Goal: Book appointment/travel/reservation

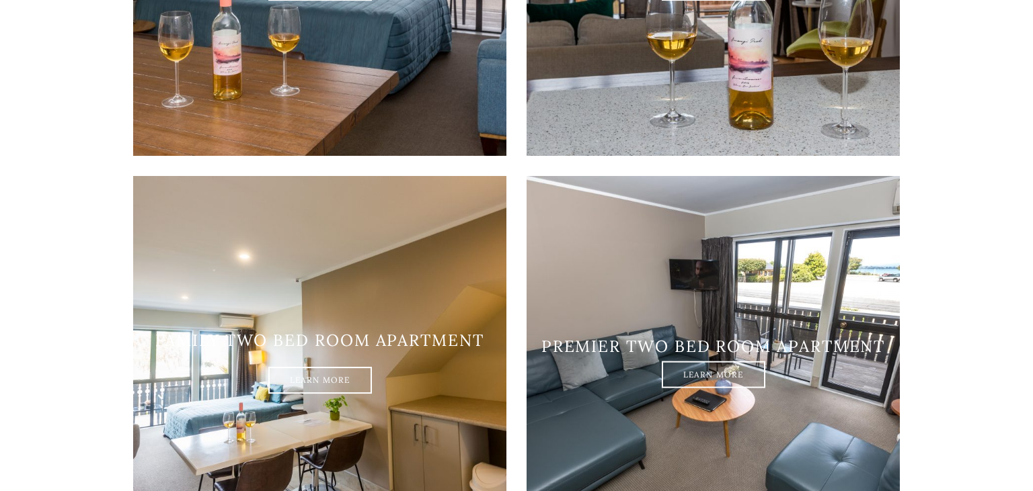
scroll to position [1562, 0]
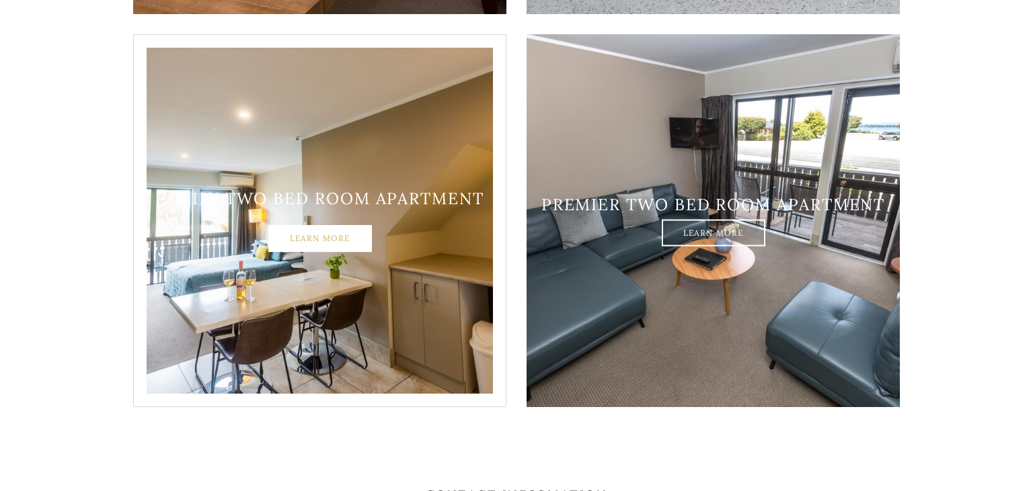
click at [294, 226] on link "Learn More" at bounding box center [320, 239] width 104 height 27
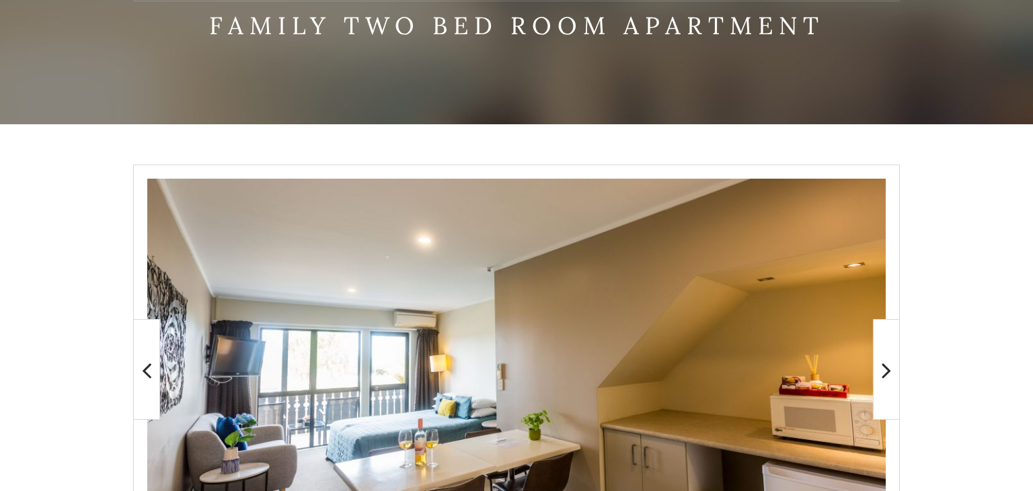
scroll to position [355, 0]
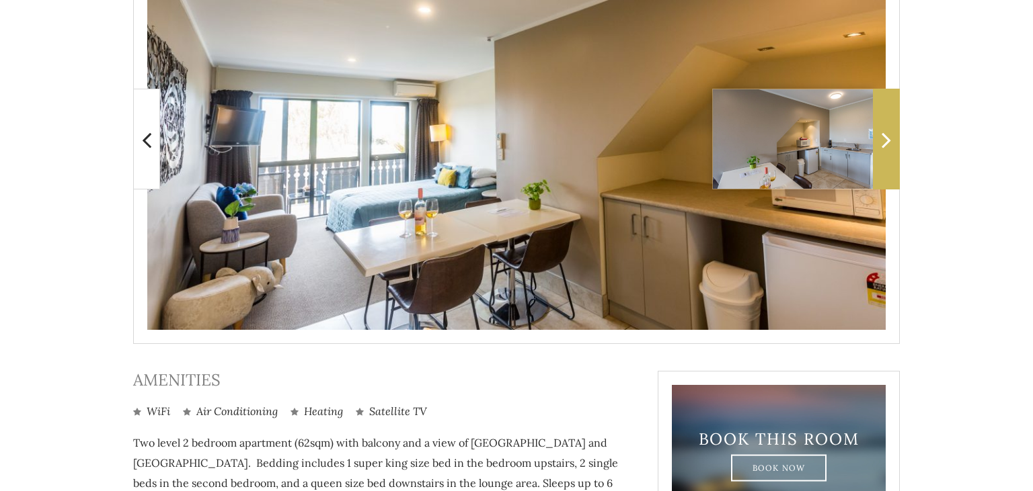
click at [889, 144] on icon at bounding box center [885, 139] width 9 height 27
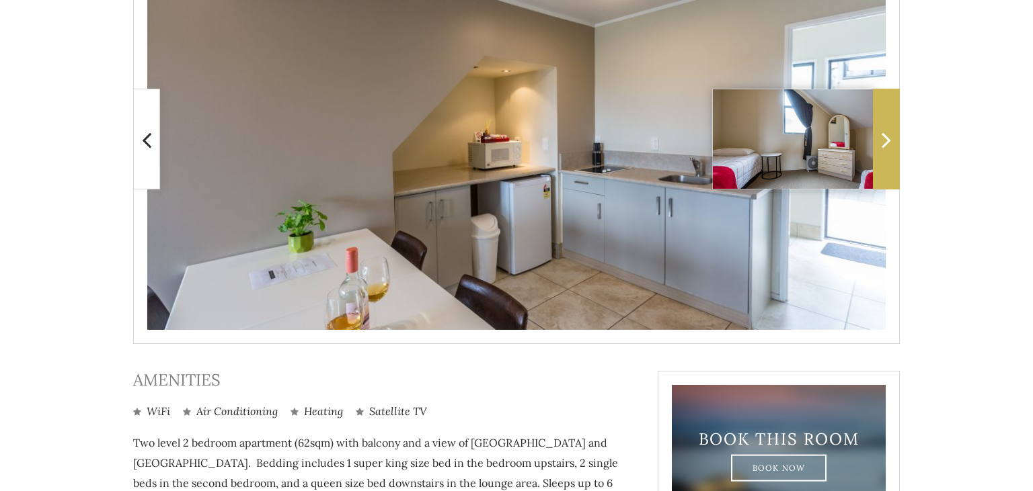
click at [889, 144] on icon at bounding box center [885, 139] width 9 height 27
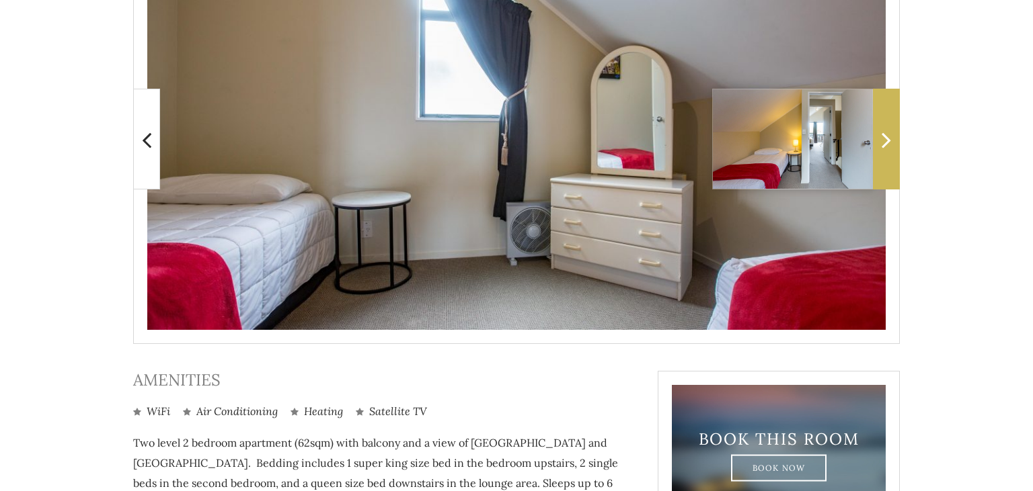
click at [889, 144] on icon at bounding box center [885, 139] width 9 height 27
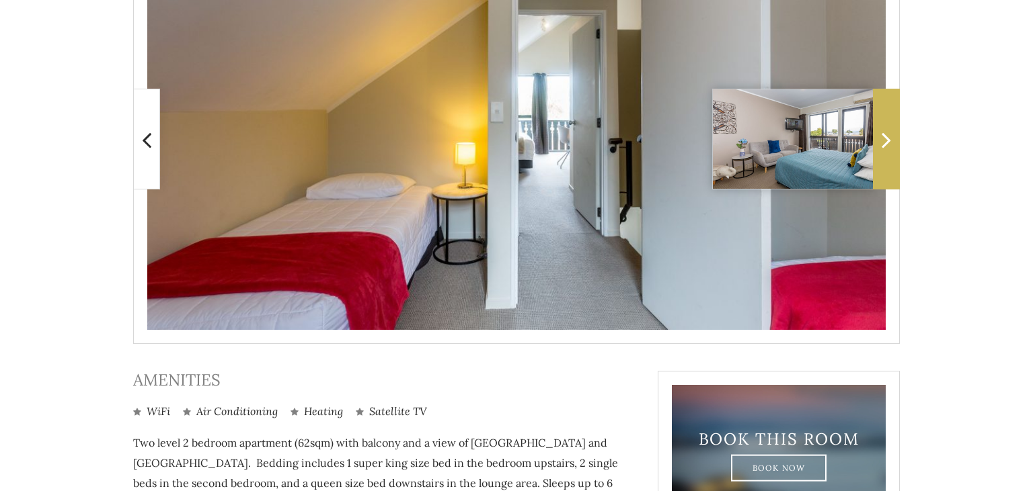
click at [889, 144] on icon at bounding box center [885, 139] width 9 height 27
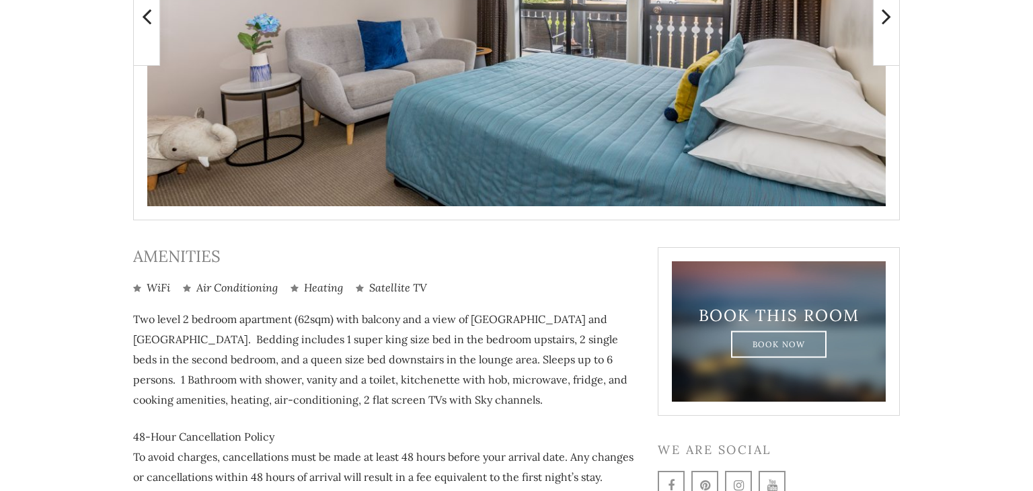
scroll to position [575, 0]
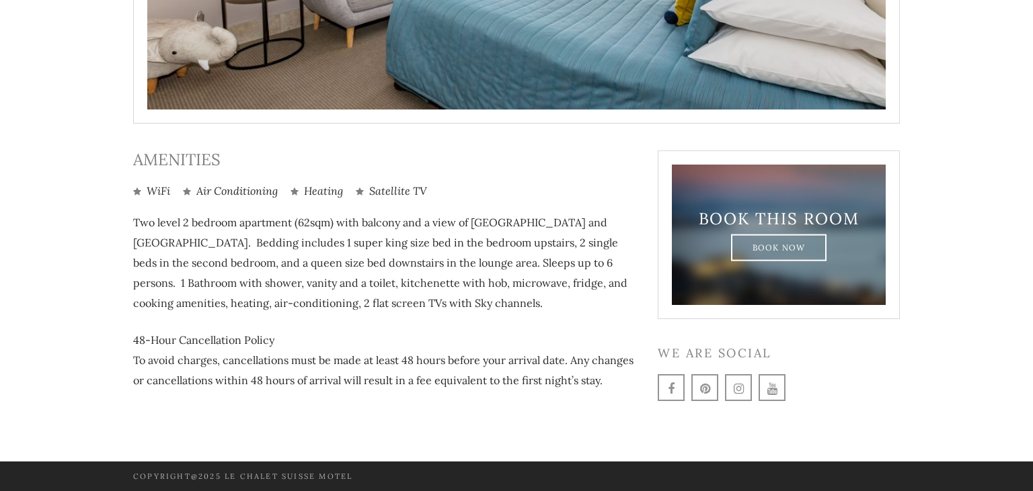
drag, startPoint x: 613, startPoint y: 397, endPoint x: 558, endPoint y: 190, distance: 214.3
click at [558, 190] on div "Amenities WiFi Air Conditioning Heating Satellite TV Two level 2 bedroom apartm…" at bounding box center [385, 279] width 504 height 257
click at [558, 190] on ul "WiFi Air Conditioning Heating Satellite TV" at bounding box center [385, 191] width 504 height 15
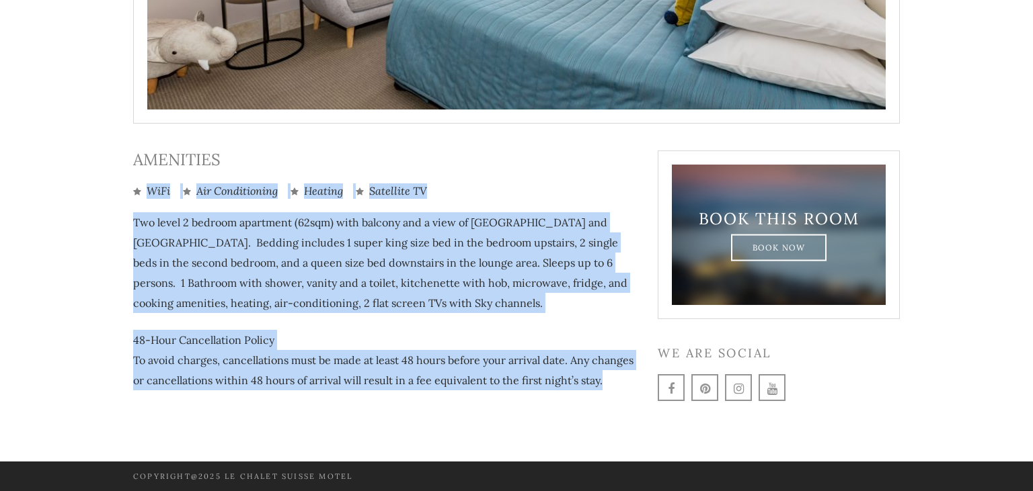
drag, startPoint x: 550, startPoint y: 175, endPoint x: 598, endPoint y: 389, distance: 218.5
click at [598, 389] on div "Amenities WiFi Air Conditioning Heating Satellite TV Two level 2 bedroom apartm…" at bounding box center [385, 279] width 504 height 257
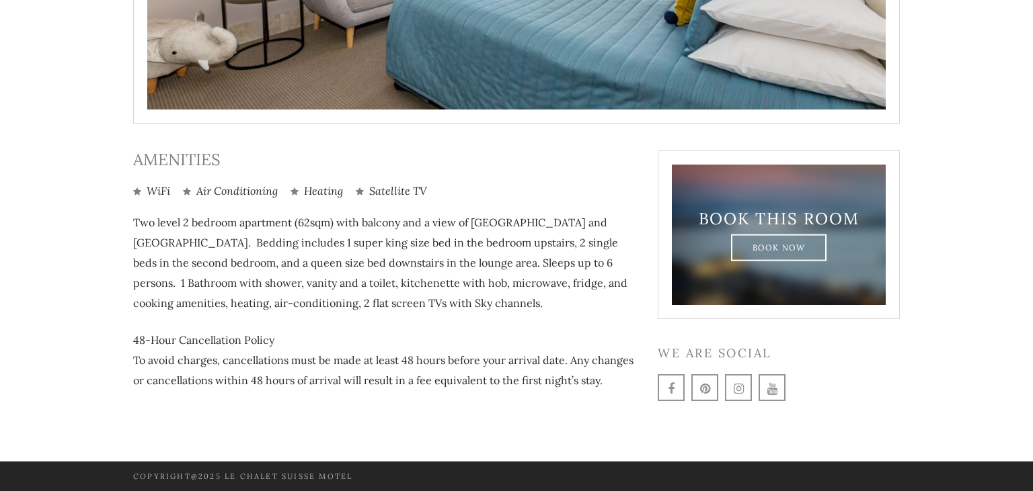
click at [477, 405] on div "Amenities WiFi Air Conditioning Heating Satellite TV Two level 2 bedroom apartm…" at bounding box center [385, 279] width 504 height 257
drag, startPoint x: 608, startPoint y: 399, endPoint x: 586, endPoint y: 327, distance: 75.7
click at [586, 327] on div "Amenities WiFi Air Conditioning Heating Satellite TV Two level 2 bedroom apartm…" at bounding box center [385, 279] width 504 height 257
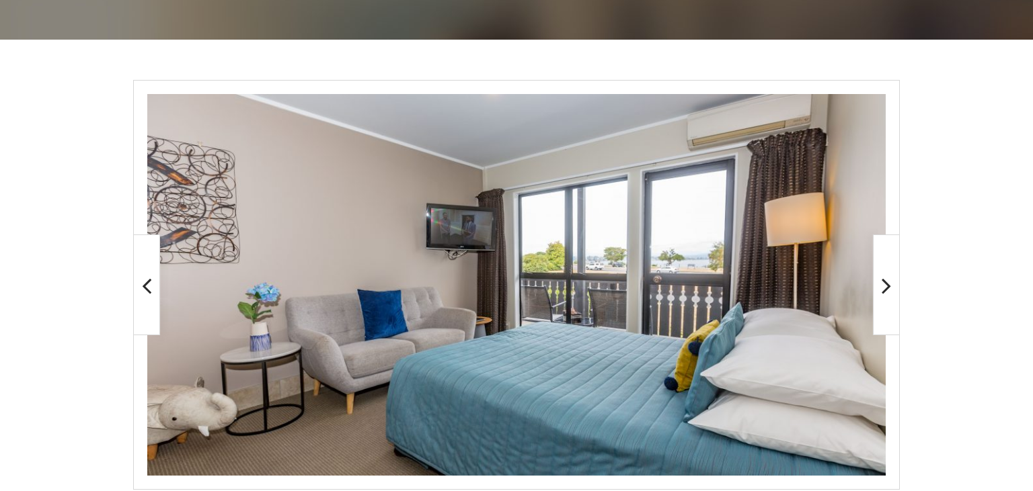
scroll to position [212, 0]
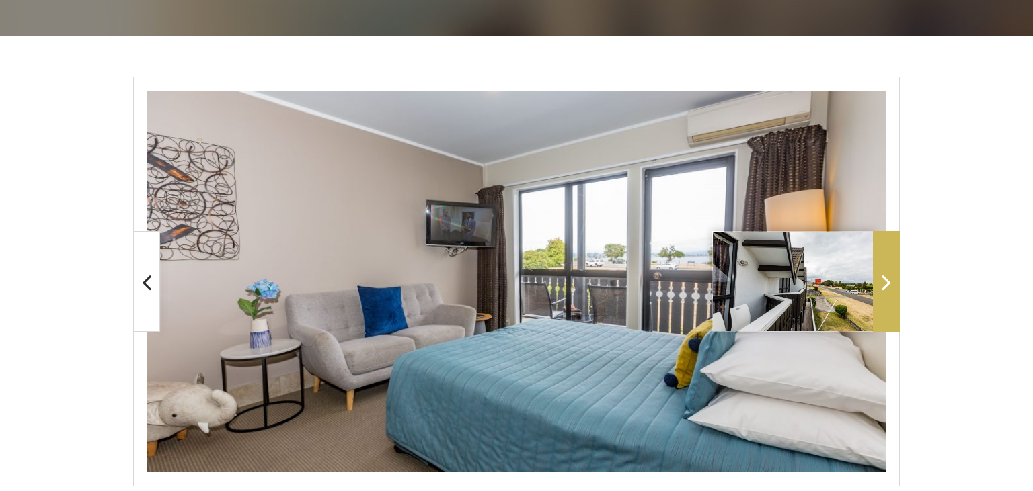
click at [892, 286] on span at bounding box center [886, 281] width 27 height 101
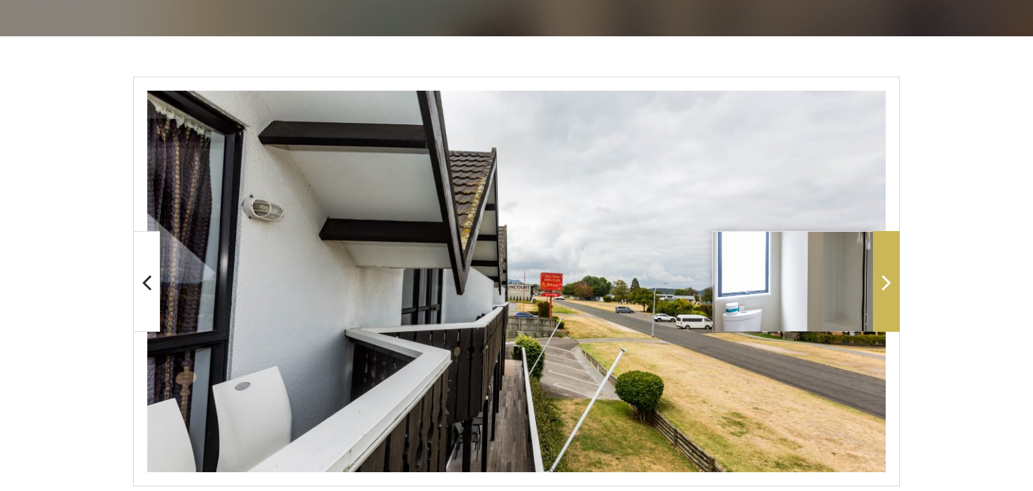
click at [892, 287] on span at bounding box center [886, 281] width 27 height 101
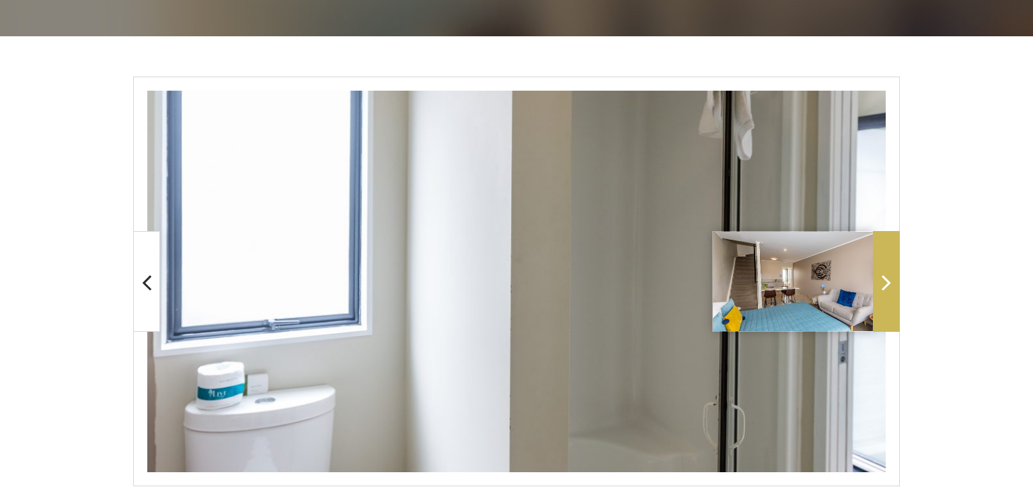
click at [892, 287] on span at bounding box center [886, 281] width 27 height 101
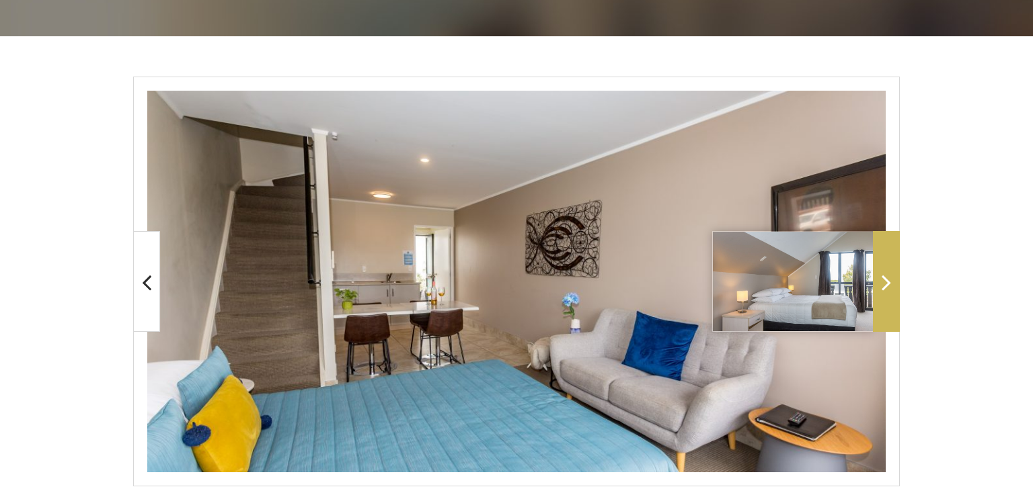
click at [892, 287] on span at bounding box center [886, 281] width 27 height 101
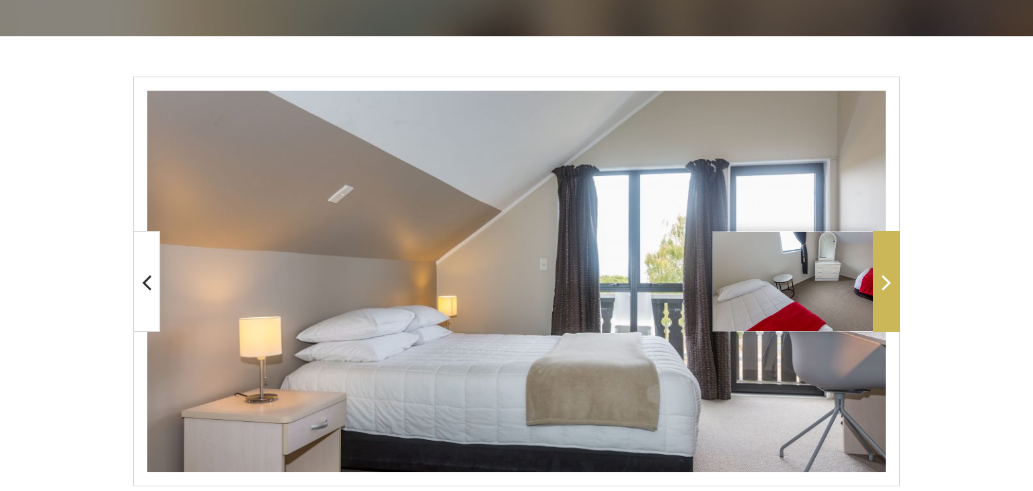
click at [892, 287] on span at bounding box center [886, 281] width 27 height 101
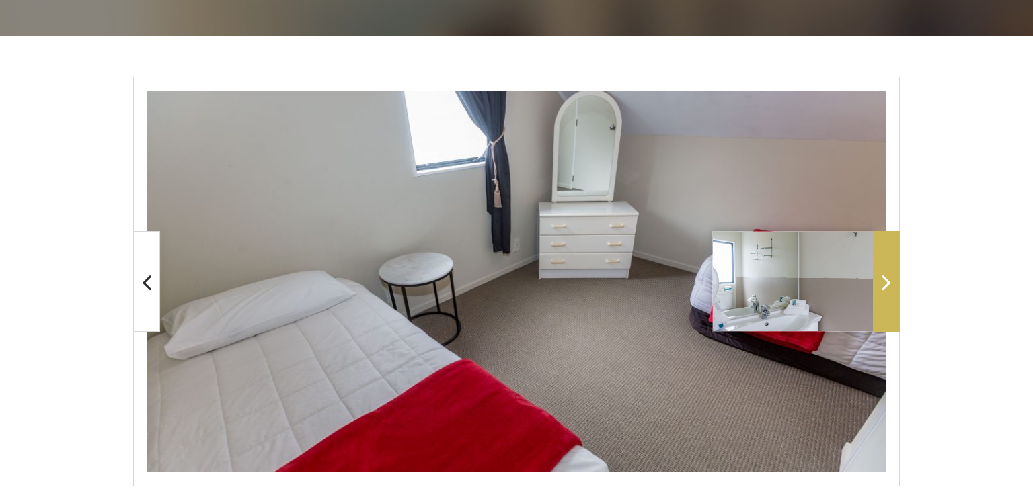
click at [892, 287] on span at bounding box center [886, 281] width 27 height 101
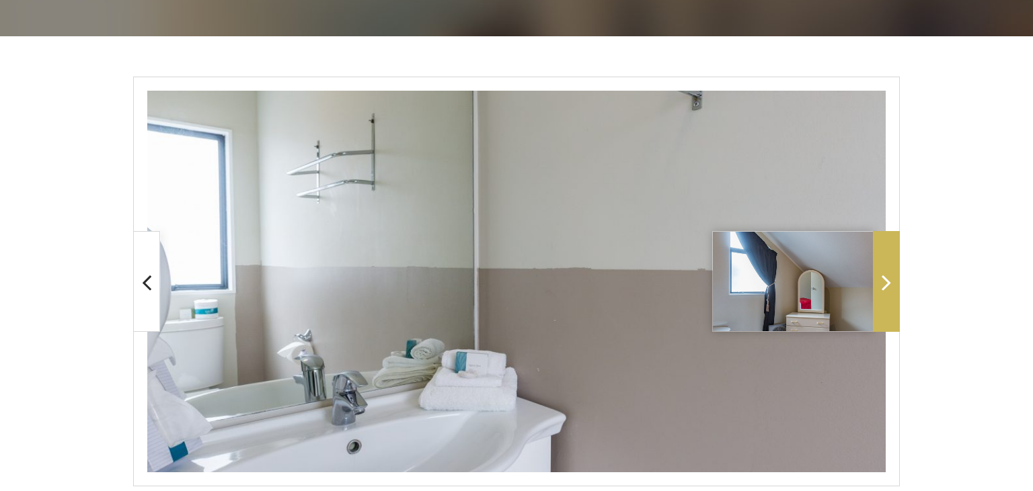
click at [892, 287] on span at bounding box center [886, 281] width 27 height 101
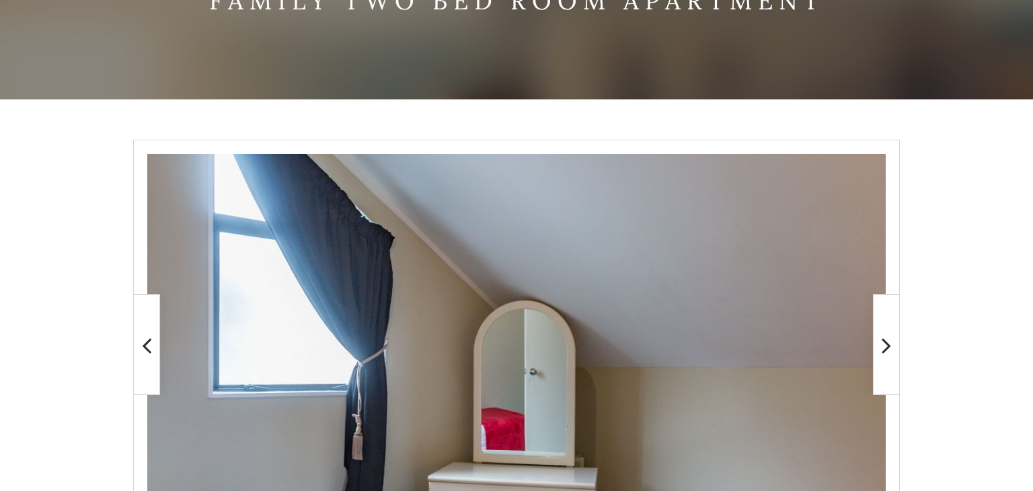
scroll to position [0, 0]
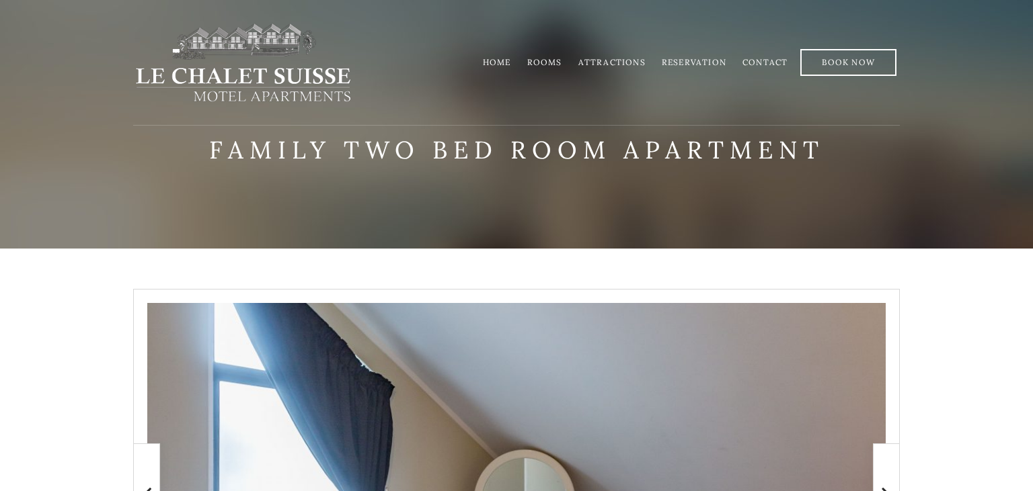
click at [612, 61] on link "Attractions" at bounding box center [611, 62] width 67 height 10
